Goal: Task Accomplishment & Management: Manage account settings

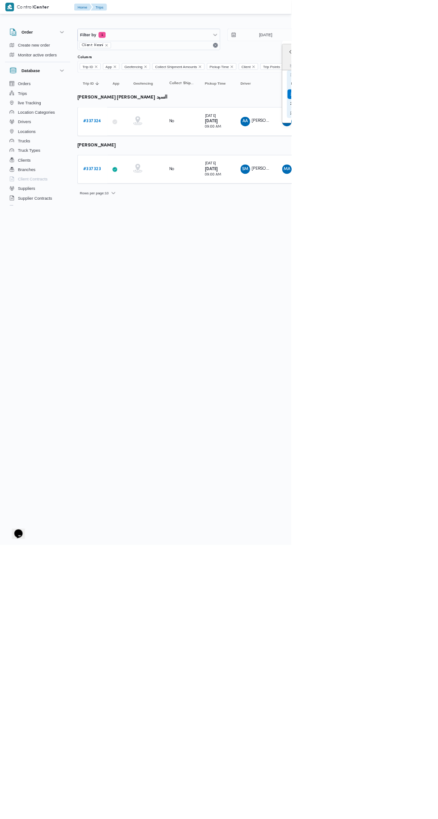
type input "17/9/2025"
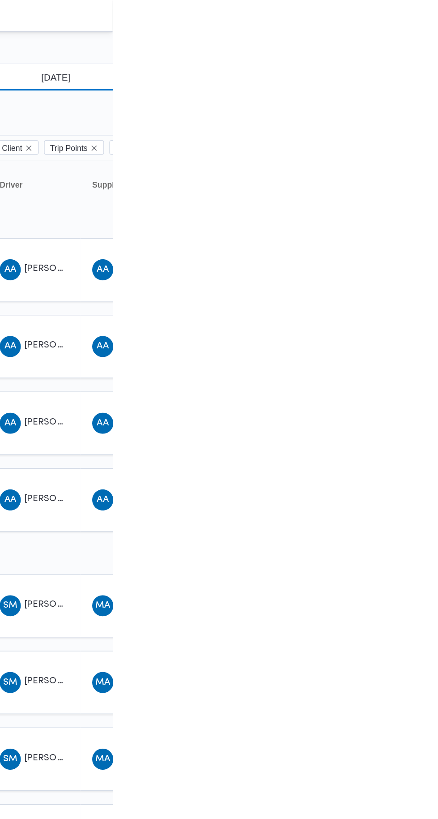
click at [410, 53] on input "14/9/2025" at bounding box center [394, 52] width 102 height 18
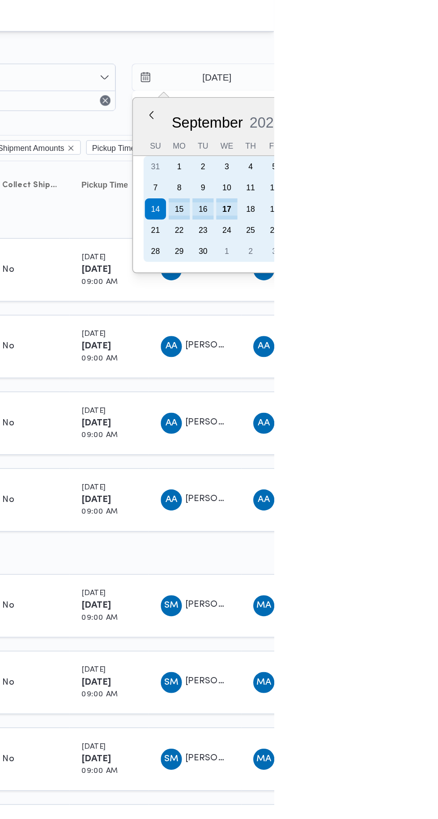
click at [390, 141] on div "16" at bounding box center [390, 141] width 14 height 14
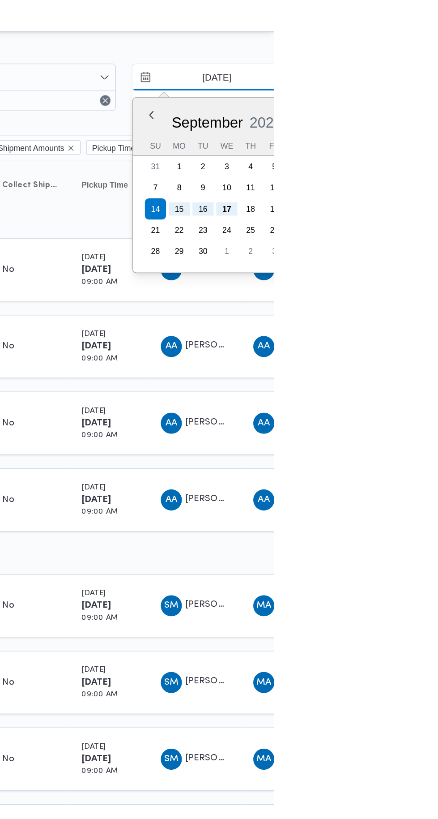
type input "16/9/2025"
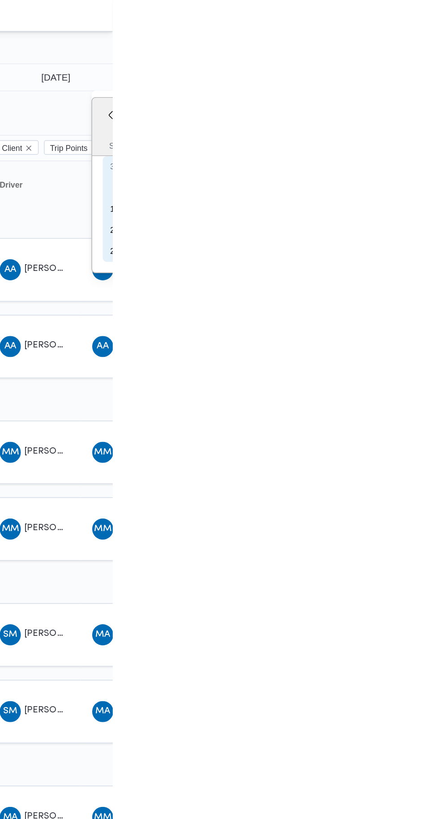
type input "16/9/2025"
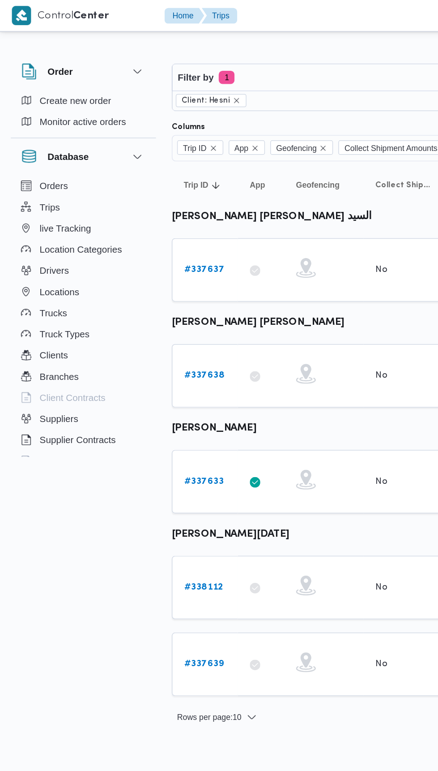
click at [145, 181] on b "# 337637" at bounding box center [138, 183] width 27 height 6
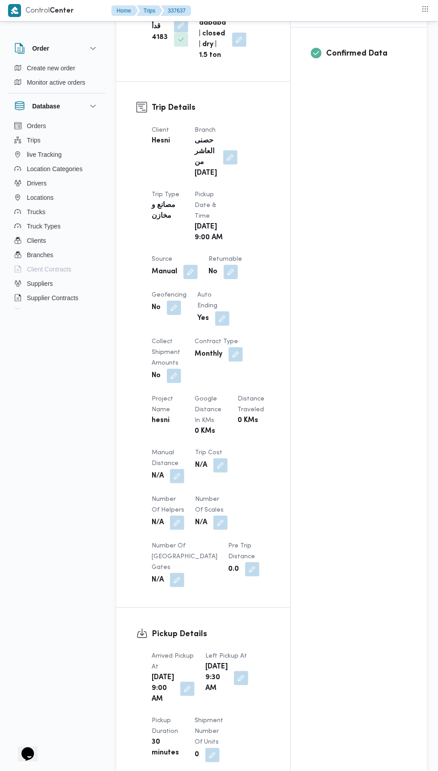
scroll to position [377, 0]
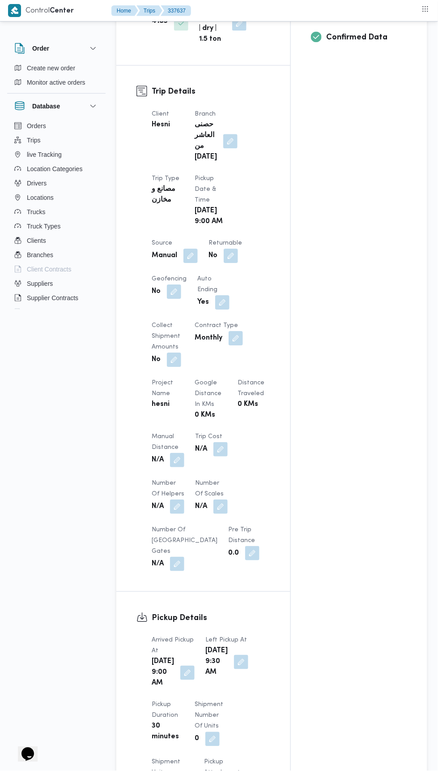
click at [175, 455] on button "button" at bounding box center [177, 460] width 14 height 14
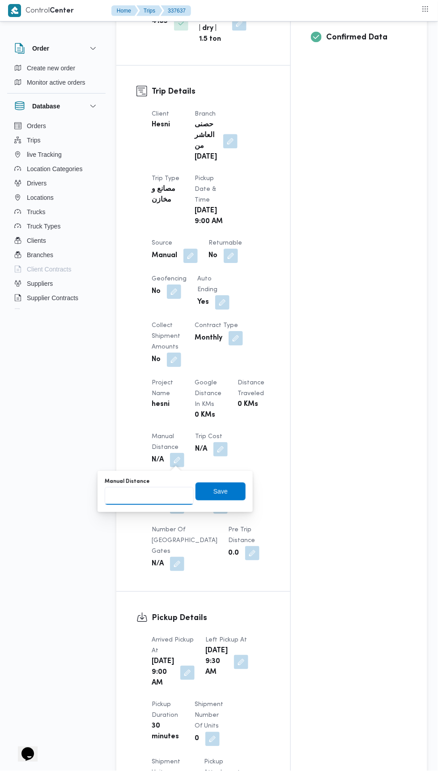
click at [161, 494] on input "Manual Distance" at bounding box center [149, 496] width 89 height 18
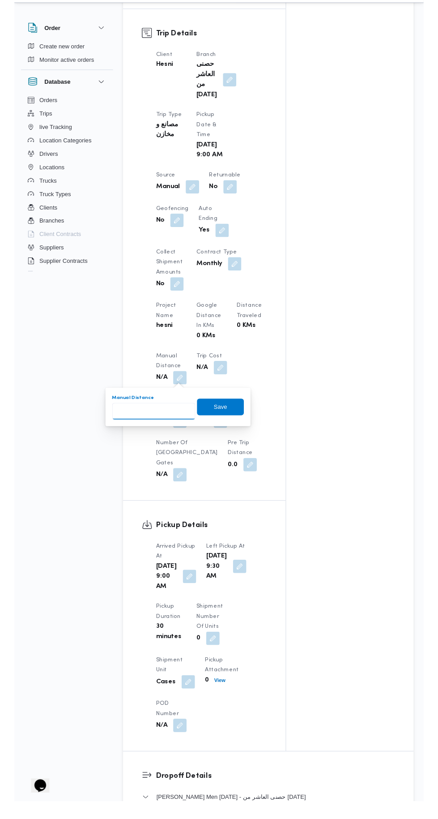
scroll to position [415, 0]
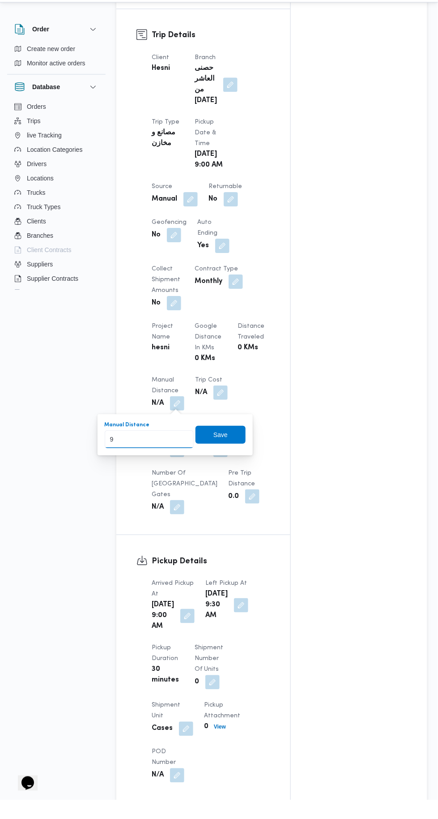
type input "90"
click at [212, 456] on span "Save" at bounding box center [221, 454] width 50 height 18
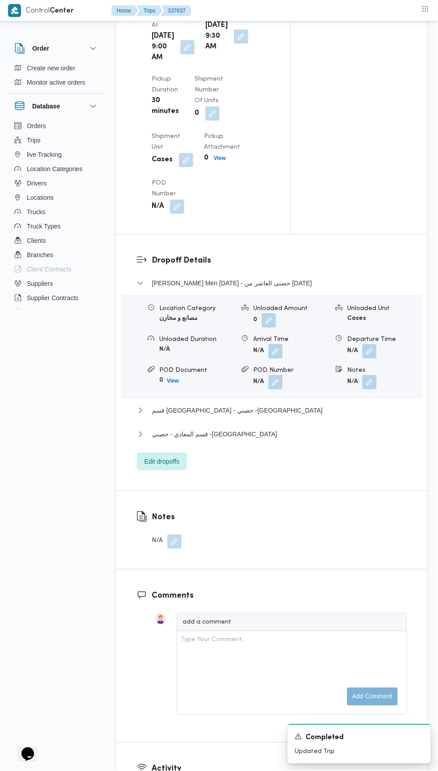
scroll to position [1002, 0]
click at [188, 440] on span "قسم المعادي - حصني -المعادي" at bounding box center [214, 434] width 125 height 11
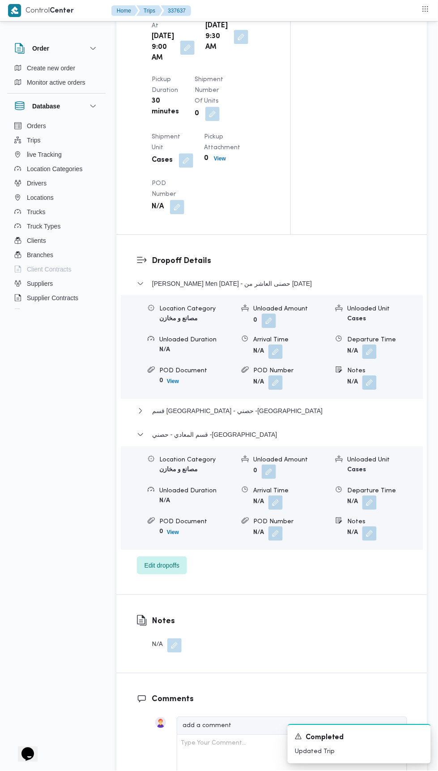
click at [370, 510] on button "button" at bounding box center [370, 503] width 14 height 14
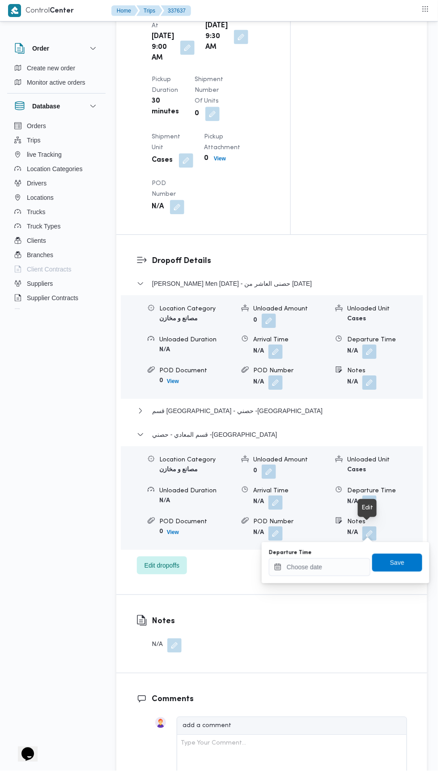
click at [342, 549] on div "Departure Time" at bounding box center [320, 552] width 102 height 7
click at [325, 568] on input "Departure Time" at bounding box center [320, 567] width 102 height 18
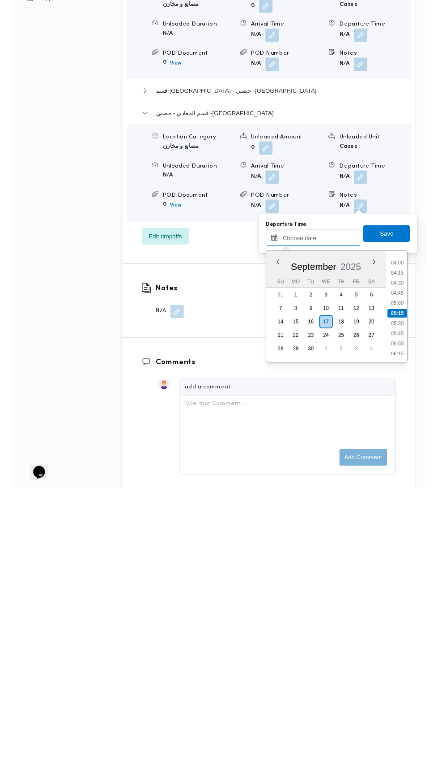
scroll to position [1016, 0]
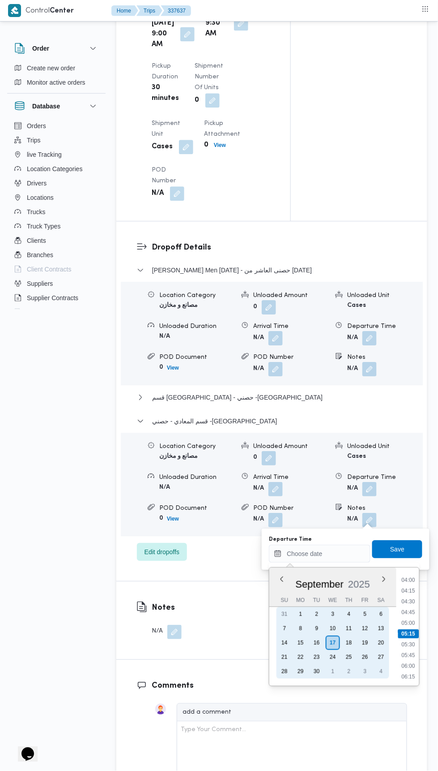
click at [317, 642] on div "16" at bounding box center [317, 642] width 14 height 14
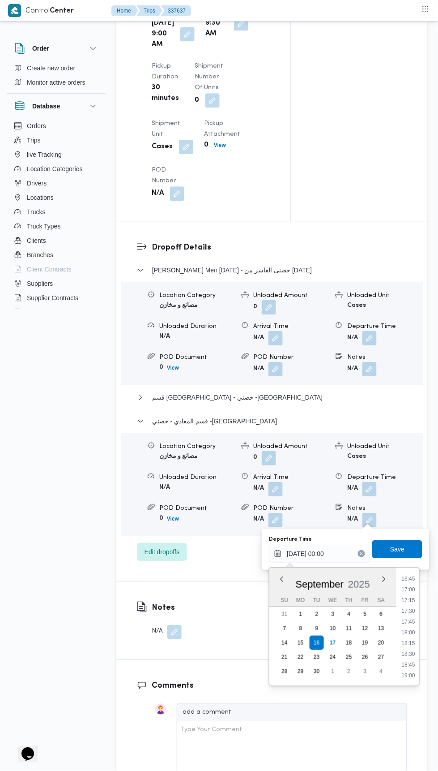
click at [402, 632] on li "18:00" at bounding box center [409, 632] width 21 height 9
type input "16/09/2025 18:00"
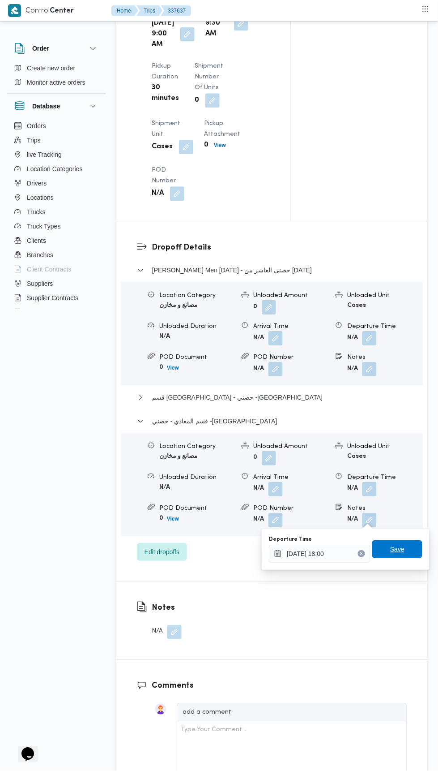
click at [402, 551] on span "Save" at bounding box center [397, 549] width 14 height 11
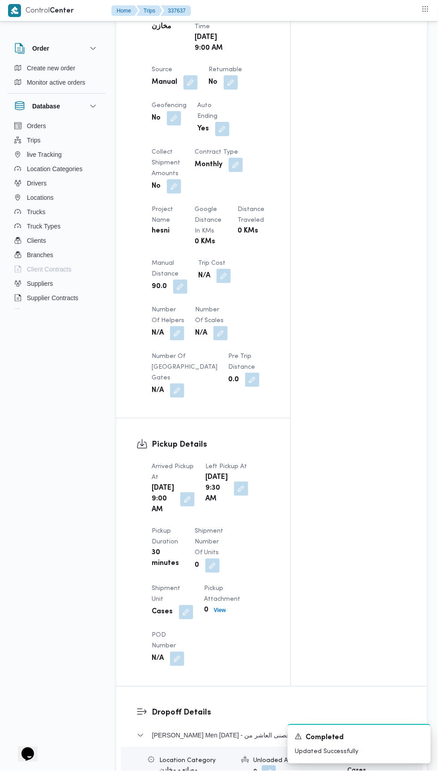
scroll to position [0, 0]
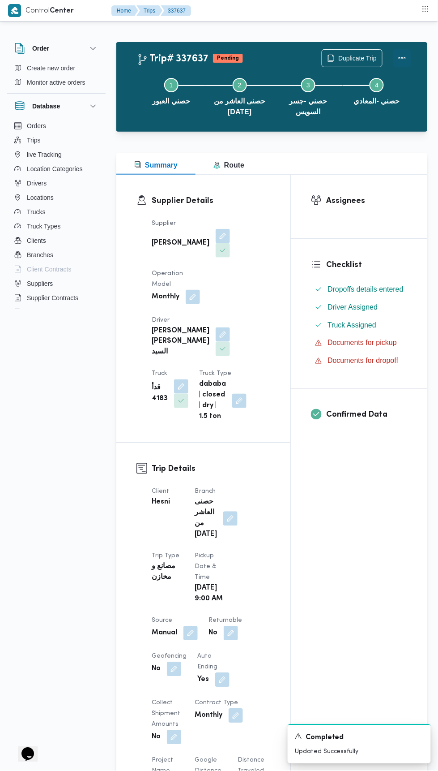
click at [401, 53] on button "Actions" at bounding box center [403, 58] width 18 height 18
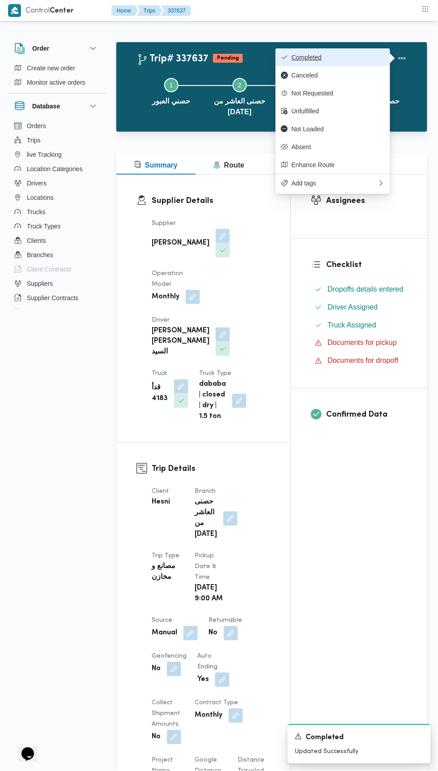
click at [320, 55] on span "Completed" at bounding box center [338, 57] width 93 height 7
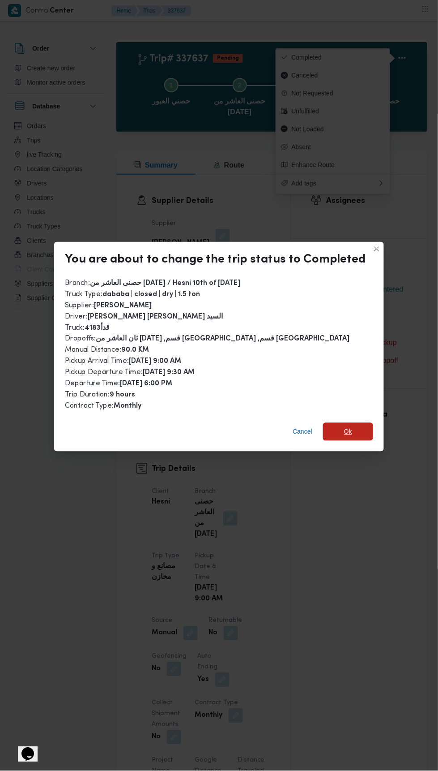
click at [362, 429] on span "Ok" at bounding box center [348, 432] width 50 height 18
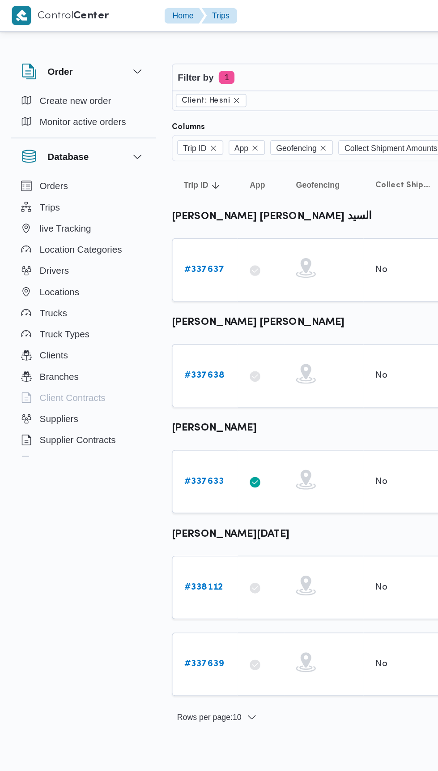
click at [129, 392] on link "# 338112" at bounding box center [138, 397] width 26 height 11
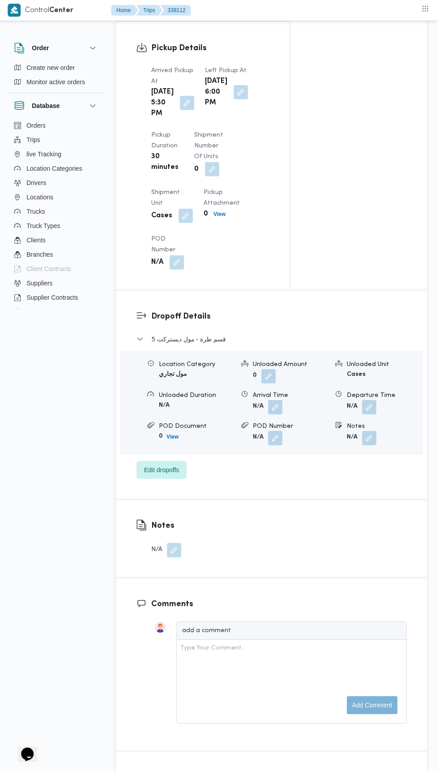
scroll to position [993, 0]
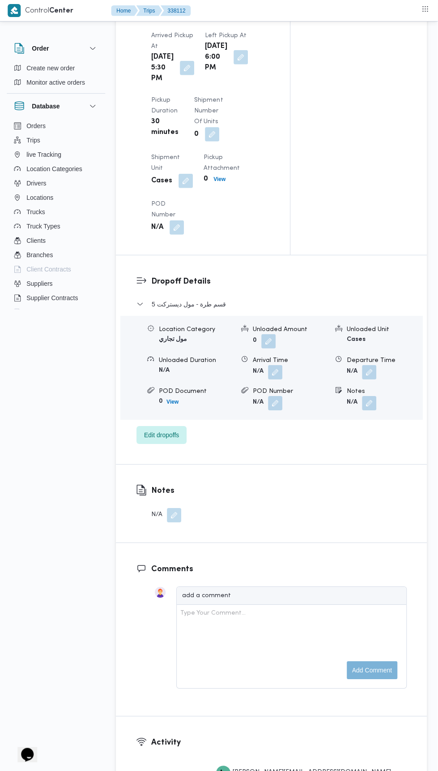
click at [373, 379] on button "button" at bounding box center [370, 372] width 14 height 14
click at [306, 436] on label "Departure Time" at bounding box center [290, 436] width 43 height 7
click at [306, 442] on input "Departure Time" at bounding box center [320, 451] width 102 height 18
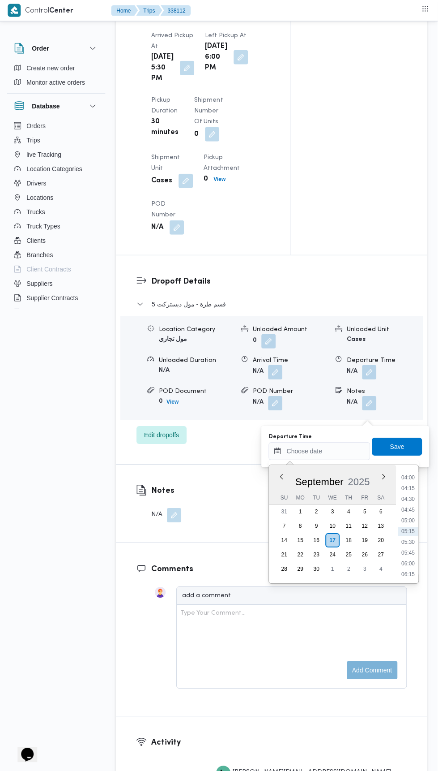
click at [408, 508] on li "04:45" at bounding box center [409, 509] width 21 height 9
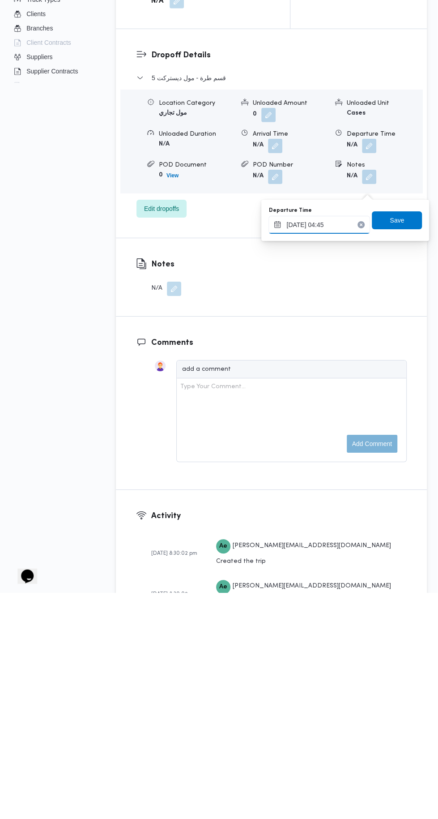
click at [332, 453] on input "17/09/2025 04:45" at bounding box center [320, 451] width 102 height 18
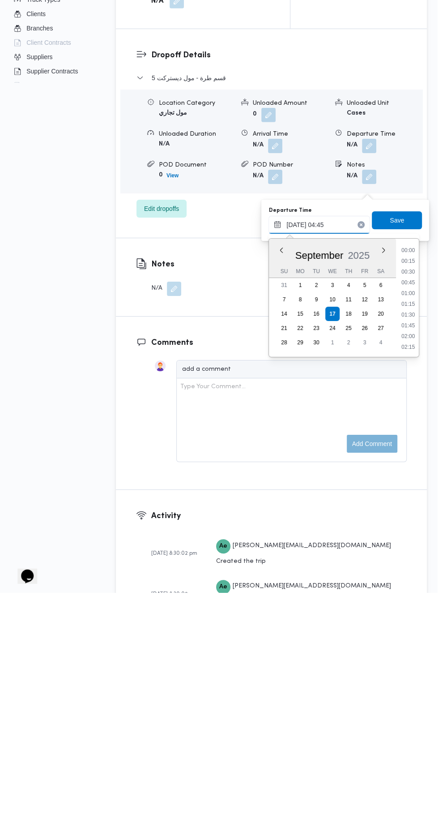
scroll to position [150, 0]
click at [408, 541] on li "05:00" at bounding box center [409, 541] width 21 height 9
type input "17/09/2025 05:00"
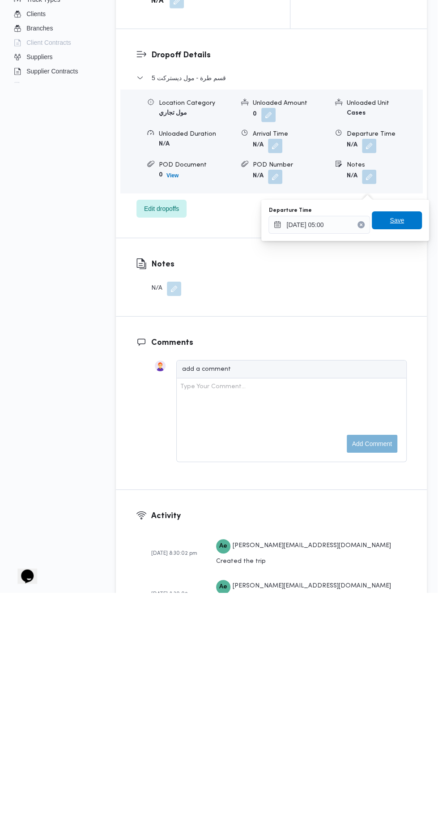
click at [399, 446] on span "Save" at bounding box center [397, 446] width 14 height 11
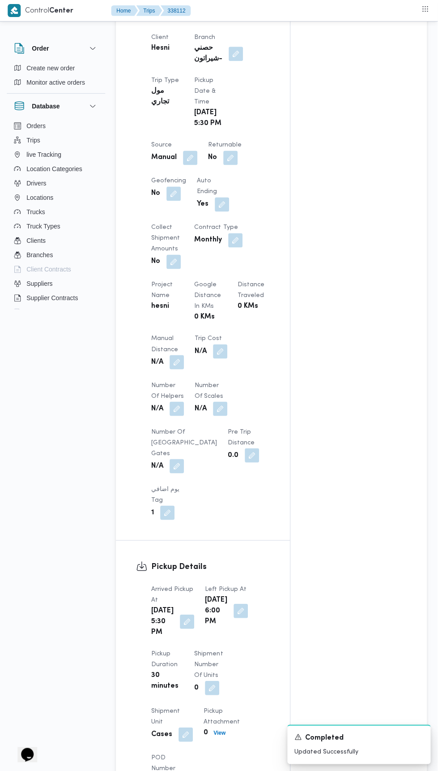
scroll to position [440, 0]
click at [216, 346] on div "Client Hesni Branch حصني -شيراتون Trip Type مول تجاري Pickup date & time Tue, S…" at bounding box center [210, 276] width 129 height 498
click at [177, 369] on button "button" at bounding box center [177, 362] width 14 height 14
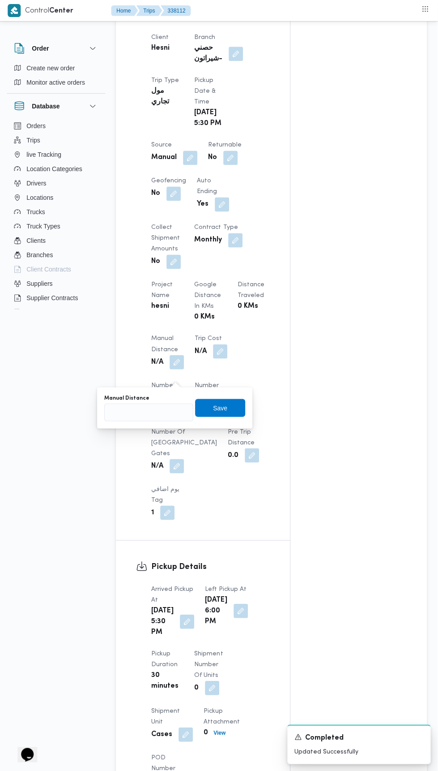
click at [141, 397] on label "Manual Distance" at bounding box center [127, 397] width 45 height 7
click at [141, 403] on input "Manual Distance" at bounding box center [149, 412] width 89 height 18
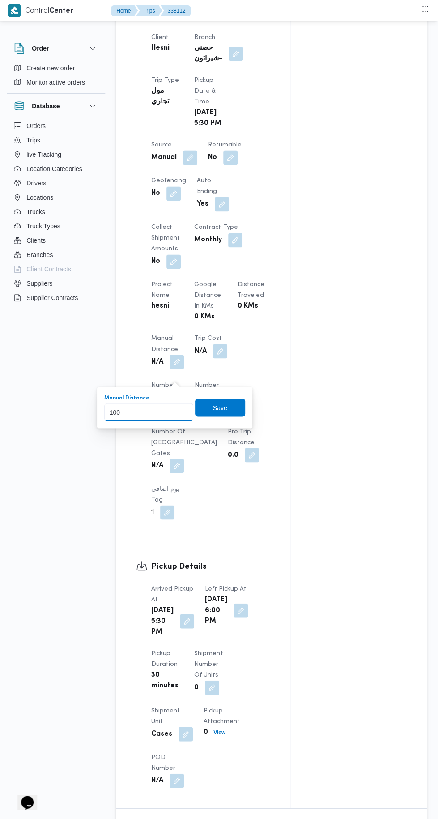
type input "100"
click at [218, 399] on div "Save" at bounding box center [221, 408] width 50 height 18
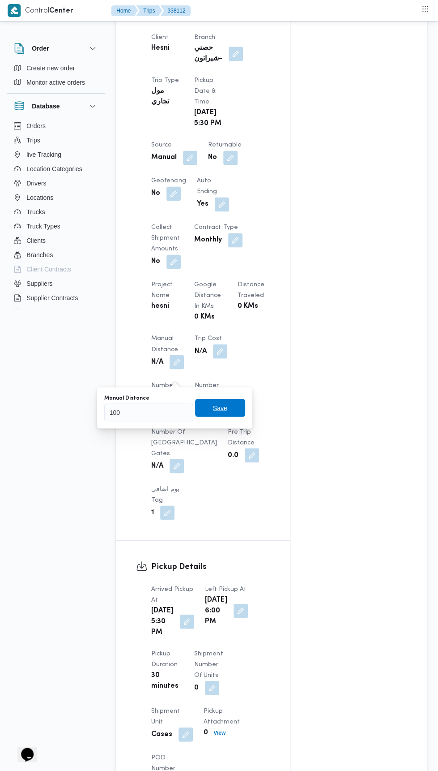
click at [211, 399] on span "Save" at bounding box center [221, 408] width 50 height 18
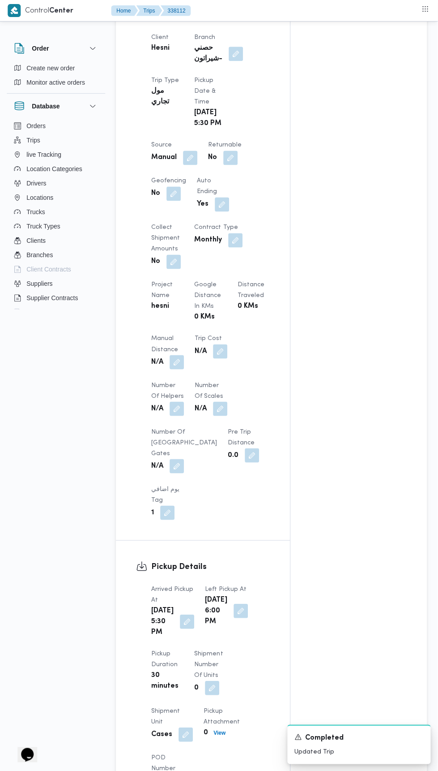
scroll to position [0, 0]
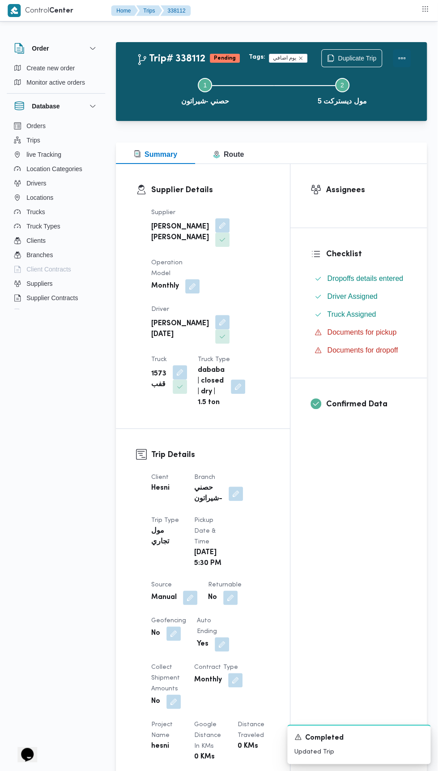
click at [409, 57] on button "Actions" at bounding box center [403, 58] width 18 height 18
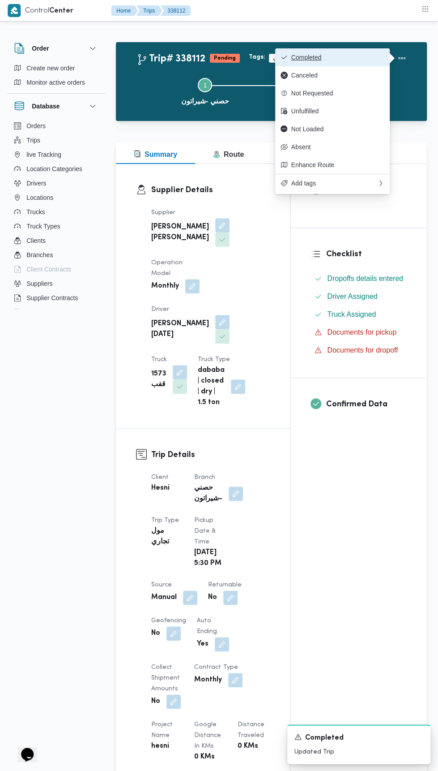
click at [300, 49] on button "Completed" at bounding box center [333, 57] width 115 height 18
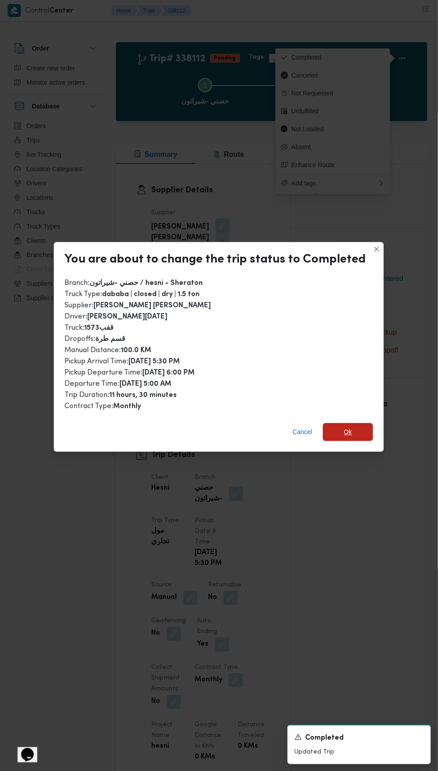
click at [338, 423] on span "Ok" at bounding box center [348, 432] width 50 height 18
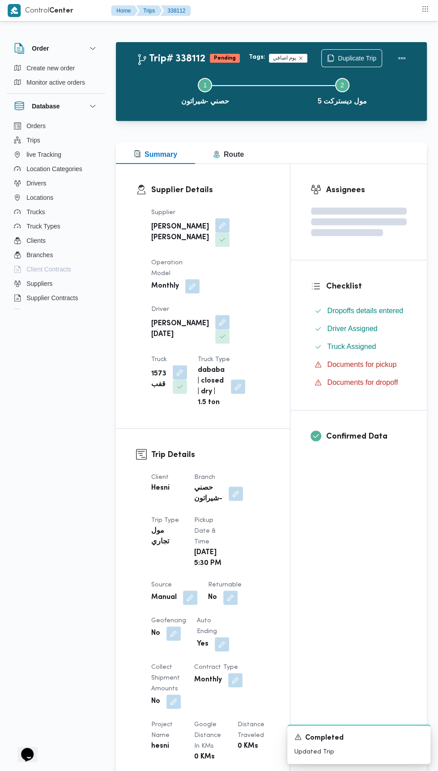
click at [320, 621] on div "Assignees Checklist Dropoffs details entered Driver Assigned Truck Assigned Doc…" at bounding box center [359, 706] width 137 height 1084
